Goal: Transaction & Acquisition: Purchase product/service

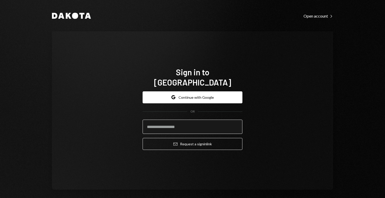
click at [199, 123] on input "email" at bounding box center [192, 127] width 100 height 14
type input "**********"
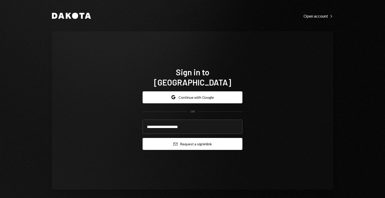
click at [191, 140] on button "Email Request a sign in link" at bounding box center [192, 144] width 100 height 12
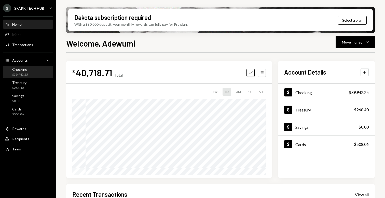
click at [41, 77] on div "Checking $39,942.25" at bounding box center [28, 72] width 46 height 12
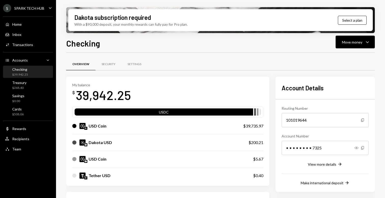
click at [32, 73] on div "Checking $39,942.25" at bounding box center [28, 72] width 46 height 10
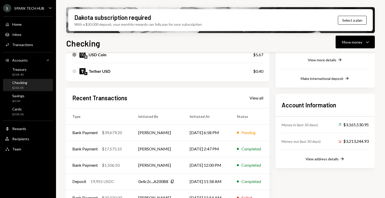
scroll to position [117, 0]
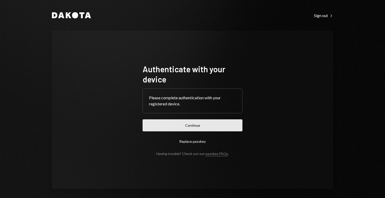
click at [228, 124] on button "Continue" at bounding box center [192, 125] width 100 height 12
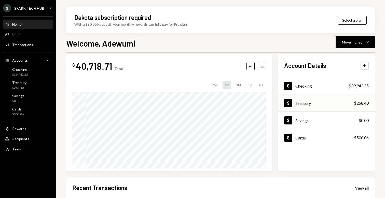
scroll to position [6, 0]
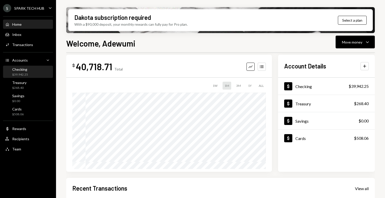
click at [19, 75] on div "$39,942.25" at bounding box center [20, 75] width 16 height 4
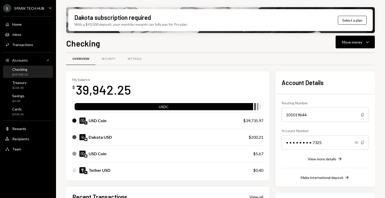
scroll to position [8, 0]
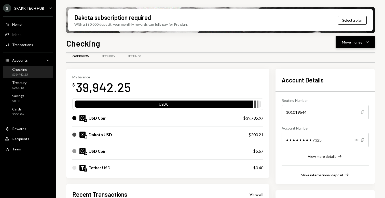
click at [354, 37] on button "Move money Caret Down" at bounding box center [354, 42] width 39 height 13
click at [343, 56] on div "Send" at bounding box center [350, 57] width 37 height 5
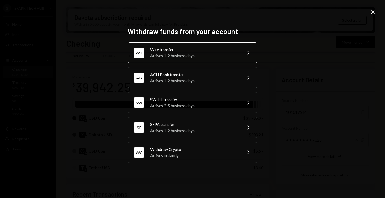
click at [198, 53] on div "Arrives 1-2 business days" at bounding box center [194, 56] width 89 height 6
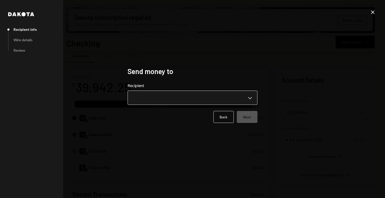
click at [173, 94] on body "S SPARK TECH HUB Caret Down Home Home Inbox Inbox Activities Transactions Accou…" at bounding box center [192, 99] width 385 height 198
click at [231, 100] on body "S SPARK TECH HUB Caret Down Home Home Inbox Inbox Activities Transactions Accou…" at bounding box center [192, 99] width 385 height 198
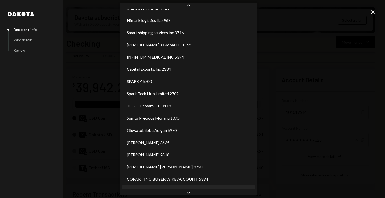
scroll to position [863, 0]
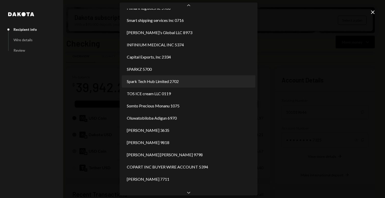
select select "**********"
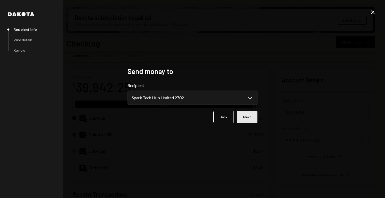
click at [245, 117] on button "Next" at bounding box center [247, 117] width 21 height 12
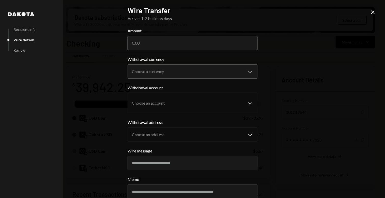
click at [157, 44] on input "Amount" at bounding box center [192, 43] width 130 height 14
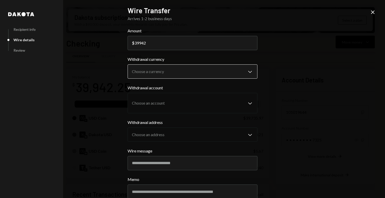
type input "39942"
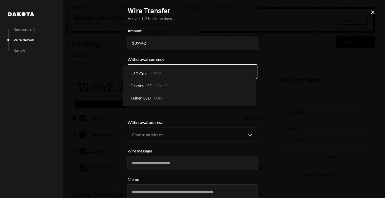
click at [191, 70] on body "S SPARK TECH HUB Caret Down Home Home Inbox Inbox Activities Transactions Accou…" at bounding box center [192, 99] width 385 height 198
select select "****"
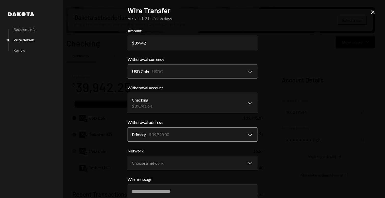
scroll to position [61, 0]
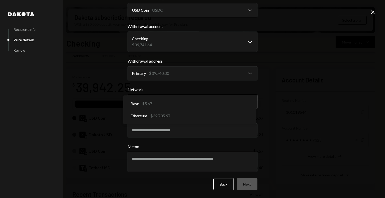
click at [151, 98] on body "S SPARK TECH HUB Caret Down Home Home Inbox Inbox Activities Transactions Accou…" at bounding box center [192, 99] width 385 height 198
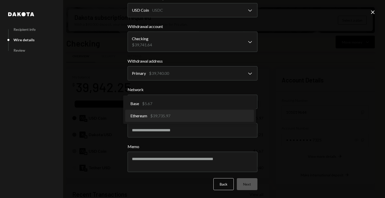
select select "**********"
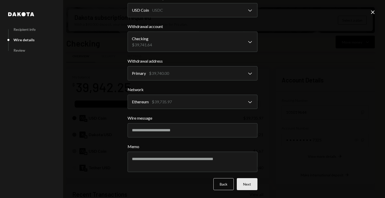
click at [246, 185] on button "Next" at bounding box center [247, 184] width 21 height 12
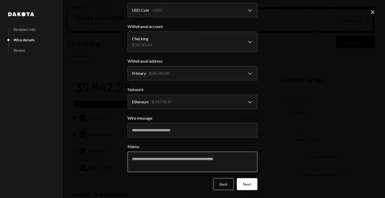
scroll to position [0, 0]
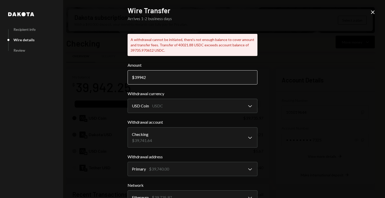
click at [151, 77] on input "39942" at bounding box center [192, 77] width 130 height 14
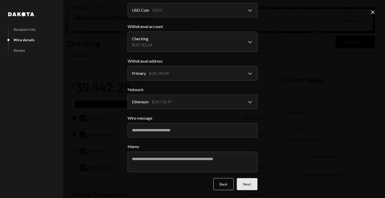
click at [240, 183] on button "Next" at bounding box center [247, 184] width 21 height 12
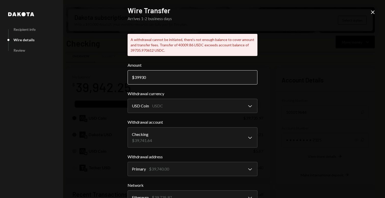
click at [151, 76] on input "39930" at bounding box center [192, 77] width 130 height 14
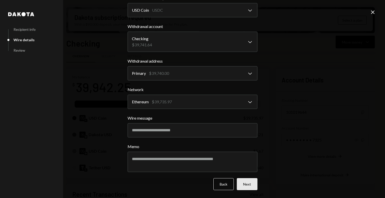
click at [245, 181] on button "Next" at bounding box center [247, 184] width 21 height 12
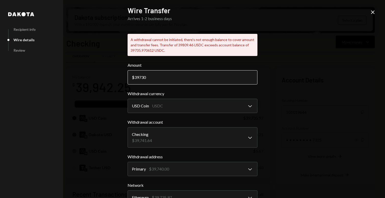
click at [150, 78] on input "39730" at bounding box center [192, 77] width 130 height 14
click at [230, 94] on label "Withdrawal currency" at bounding box center [192, 94] width 130 height 6
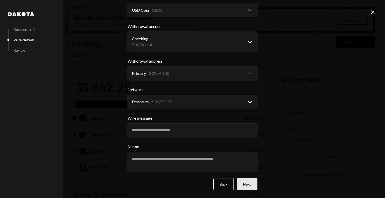
click at [241, 182] on button "Next" at bounding box center [247, 184] width 21 height 12
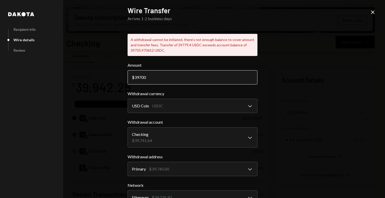
click at [157, 76] on input "39700" at bounding box center [192, 77] width 130 height 14
type input "3"
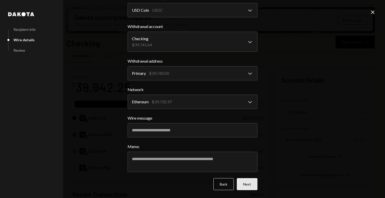
type input "100"
click at [243, 184] on button "Next" at bounding box center [247, 184] width 21 height 12
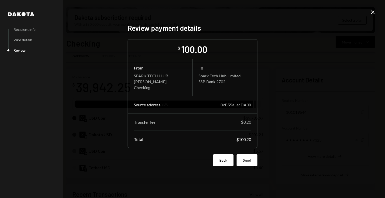
click at [221, 163] on button "Back" at bounding box center [223, 160] width 20 height 12
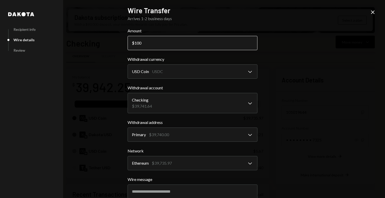
click at [138, 42] on input "100" at bounding box center [192, 43] width 130 height 14
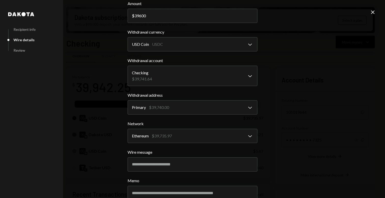
scroll to position [61, 0]
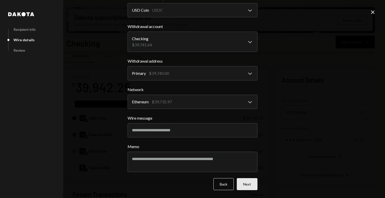
type input "39600"
click at [244, 183] on button "Next" at bounding box center [247, 184] width 21 height 12
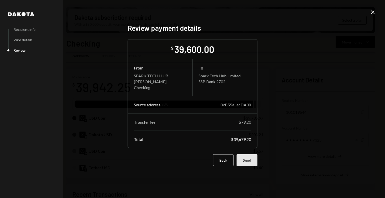
click at [247, 163] on button "Send" at bounding box center [246, 160] width 21 height 12
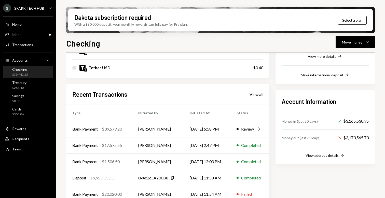
scroll to position [117, 0]
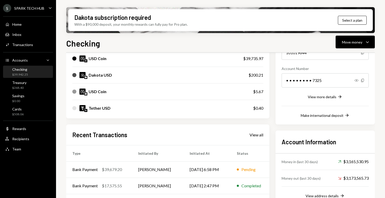
scroll to position [69, 0]
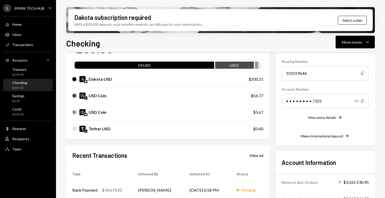
scroll to position [61, 0]
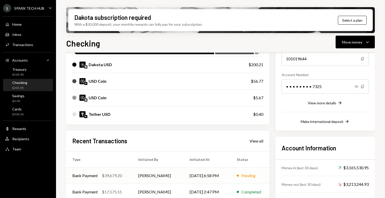
click at [112, 177] on div "$39,679.20" at bounding box center [112, 175] width 20 height 6
